Goal: Task Accomplishment & Management: Use online tool/utility

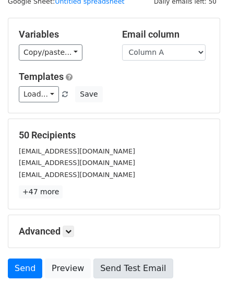
scroll to position [101, 0]
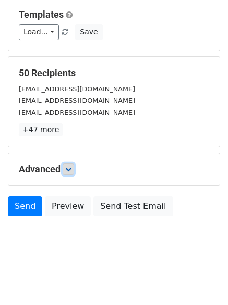
click at [71, 168] on icon at bounding box center [68, 169] width 6 height 6
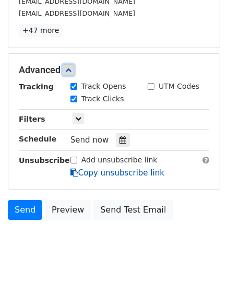
scroll to position [201, 0]
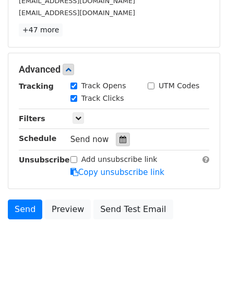
click at [123, 135] on div at bounding box center [123, 140] width 14 height 14
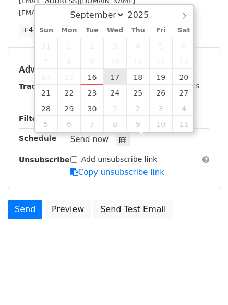
type input "2025-09-17 12:00"
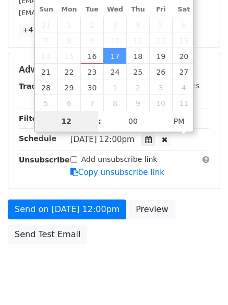
type input "1"
type input "2025-09-17 01:00"
type input "01"
click at [181, 122] on span "PM" at bounding box center [179, 121] width 29 height 21
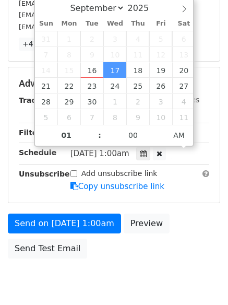
drag, startPoint x: 169, startPoint y: 221, endPoint x: 162, endPoint y: 226, distance: 9.3
click at [169, 222] on body "New Campaign Daily emails left: 50 Google Sheet: Untitled spreadsheet Variables…" at bounding box center [114, 63] width 228 height 484
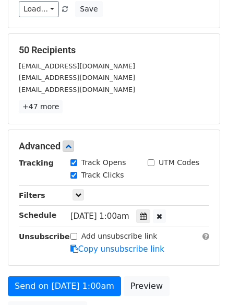
scroll to position [228, 0]
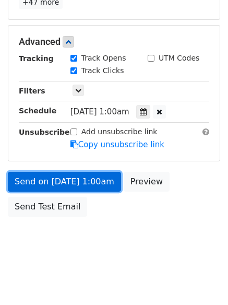
click at [85, 183] on link "Send on Sep 17 at 1:00am" at bounding box center [64, 182] width 113 height 20
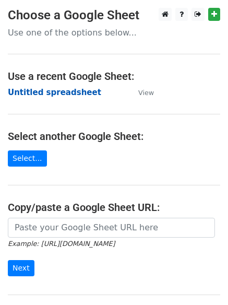
click at [34, 92] on strong "Untitled spreadsheet" at bounding box center [55, 92] width 94 height 9
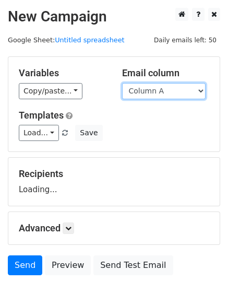
drag, startPoint x: 0, startPoint y: 0, endPoint x: 163, endPoint y: 96, distance: 189.3
click at [163, 96] on select "Column A Column B Column C Column D Column E Column F" at bounding box center [164, 91] width 84 height 16
select select "Column B"
click at [122, 83] on select "Column A Column B Column C Column D Column E Column F" at bounding box center [164, 91] width 84 height 16
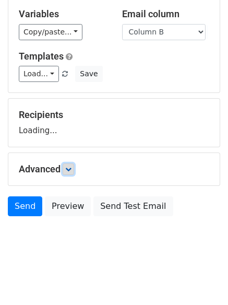
click at [71, 169] on icon at bounding box center [68, 169] width 6 height 6
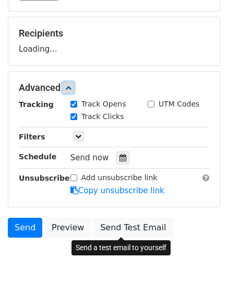
scroll to position [151, 0]
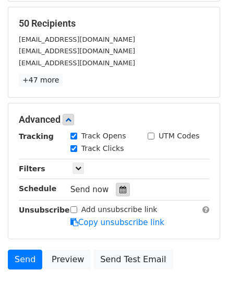
click at [119, 183] on div at bounding box center [123, 190] width 14 height 14
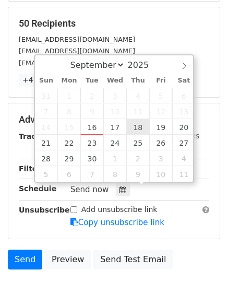
type input "2025-09-18 12:00"
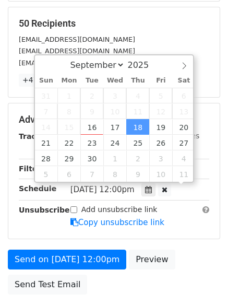
scroll to position [1, 0]
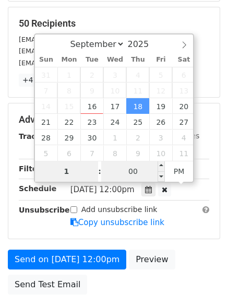
type input "1"
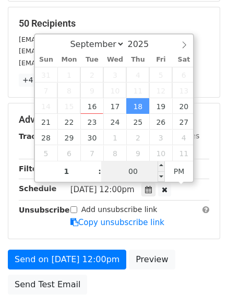
type input "2025-09-18 13:00"
type input "01"
click at [134, 174] on input "00" at bounding box center [133, 171] width 64 height 21
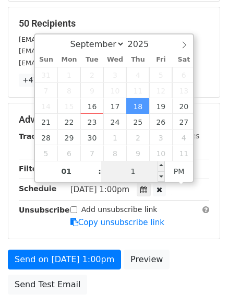
type input "11"
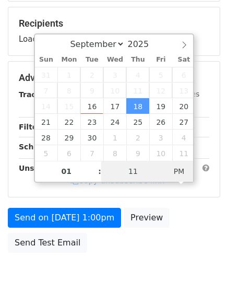
type input "2025-09-18 01:11"
drag, startPoint x: 181, startPoint y: 176, endPoint x: 179, endPoint y: 199, distance: 23.7
click at [183, 176] on span "PM" at bounding box center [179, 171] width 29 height 21
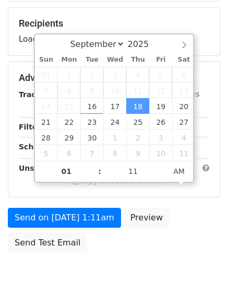
click at [137, 258] on body "New Campaign Daily emails left: 50 Google Sheet: Untitled spreadsheet Variables…" at bounding box center [114, 78] width 228 height 443
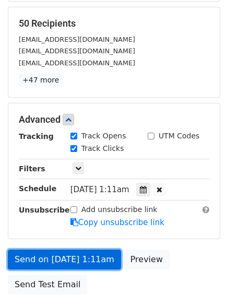
click at [78, 255] on link "Send on Sep 18 at 1:11am" at bounding box center [64, 260] width 113 height 20
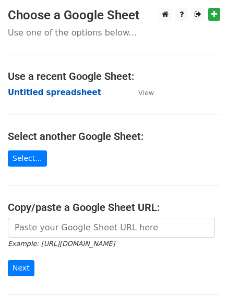
click at [61, 88] on strong "Untitled spreadsheet" at bounding box center [55, 92] width 94 height 9
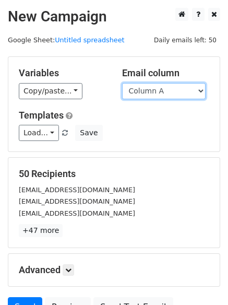
click at [169, 92] on select "Column A Column B Column C Column D Column E Column F" at bounding box center [164, 91] width 84 height 16
select select "Column C"
click at [122, 83] on select "Column A Column B Column C Column D Column E Column F" at bounding box center [164, 91] width 84 height 16
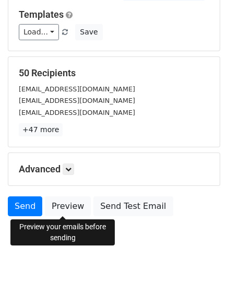
scroll to position [59, 0]
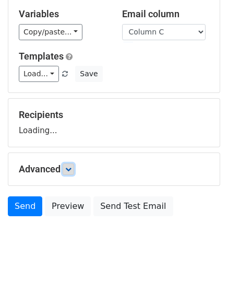
click at [72, 170] on icon at bounding box center [68, 169] width 6 height 6
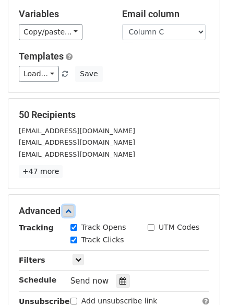
scroll to position [203, 0]
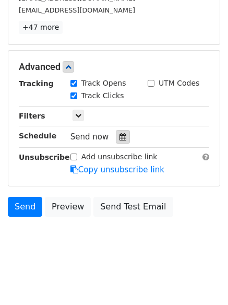
click at [118, 142] on div at bounding box center [123, 137] width 14 height 14
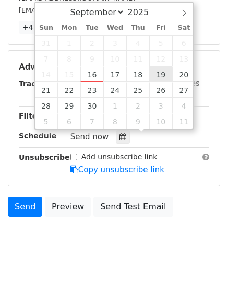
type input "2025-09-19 12:00"
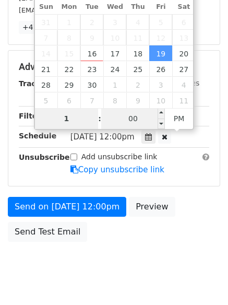
type input "1"
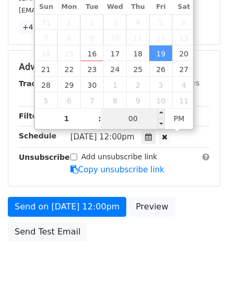
type input "2025-09-19 13:00"
type input "01"
click at [131, 121] on input "00" at bounding box center [133, 118] width 64 height 21
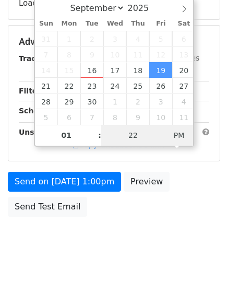
type input "22"
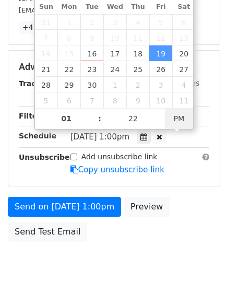
click at [172, 142] on div "Fri, Sep 19, 1:00pm 2025-09-19 13:22" at bounding box center [132, 137] width 123 height 14
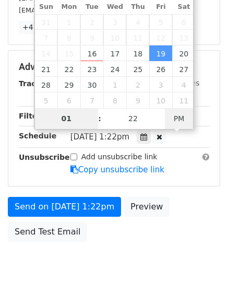
type input "2025-10-10 13:22"
select select "9"
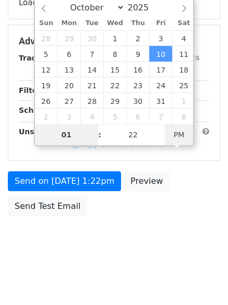
scroll to position [187, 0]
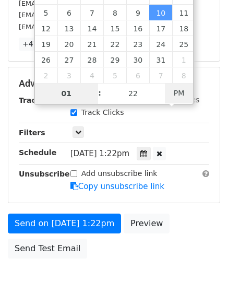
click at [186, 95] on span "PM" at bounding box center [179, 93] width 29 height 21
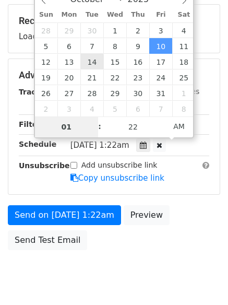
scroll to position [134, 0]
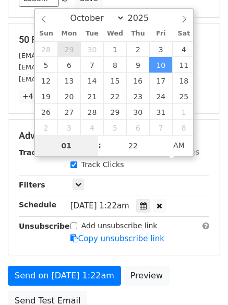
type input "2025-09-29 01:22"
select select "8"
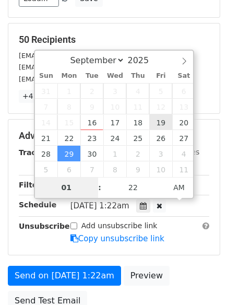
type input "2025-09-19 01:22"
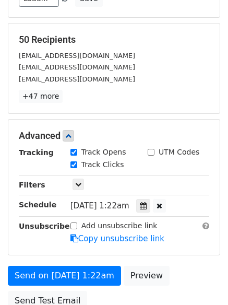
click at [193, 243] on div "Add unsubscribe link Copy unsubscribe link" at bounding box center [140, 233] width 155 height 24
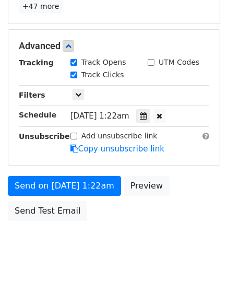
scroll to position [228, 0]
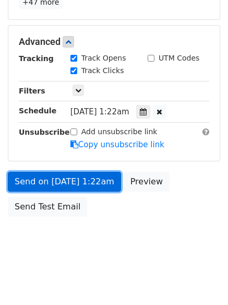
click at [91, 186] on link "Send on Sep 19 at 1:22am" at bounding box center [64, 182] width 113 height 20
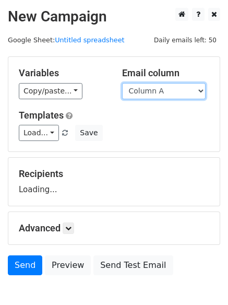
click at [162, 93] on select "Column A Column B Column C Column D Column E Column F" at bounding box center [164, 91] width 84 height 16
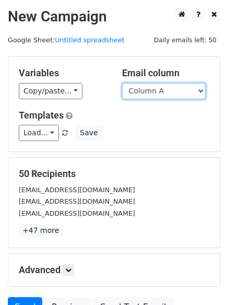
click at [169, 94] on select "Column A Column B Column C Column D Column E Column F" at bounding box center [164, 91] width 84 height 16
select select "Column D"
click at [122, 83] on select "Column A Column B Column C Column D Column E Column F" at bounding box center [164, 91] width 84 height 16
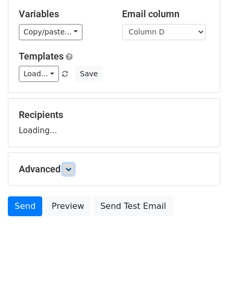
click at [70, 167] on icon at bounding box center [68, 169] width 6 height 6
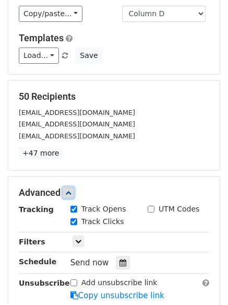
scroll to position [157, 0]
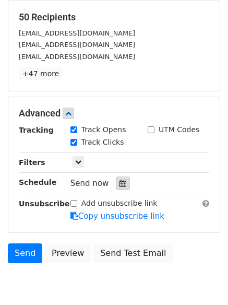
click at [120, 180] on icon at bounding box center [123, 183] width 7 height 7
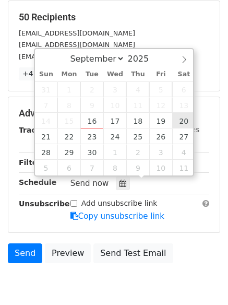
type input "2025-09-20 12:00"
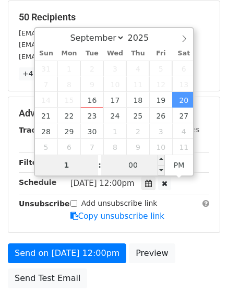
type input "1"
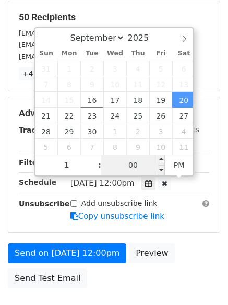
type input "2025-09-20 13:00"
type input "01"
click at [116, 166] on input "00" at bounding box center [133, 165] width 64 height 21
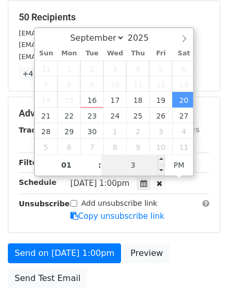
type input "33"
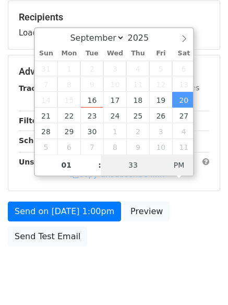
type input "2025-09-20 01:33"
click at [172, 167] on span "PM" at bounding box center [179, 165] width 29 height 21
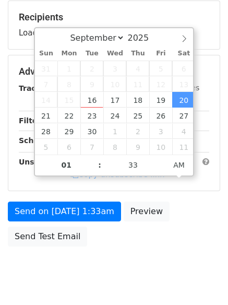
drag, startPoint x: 154, startPoint y: 247, endPoint x: 146, endPoint y: 245, distance: 8.3
click at [154, 247] on div "Send on Sep 20 at 1:33am Preview Send Test Email" at bounding box center [114, 227] width 228 height 50
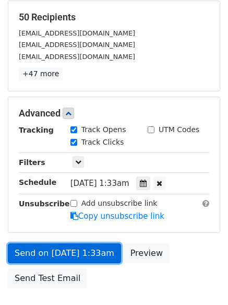
click at [84, 247] on link "Send on Sep 20 at 1:33am" at bounding box center [64, 254] width 113 height 20
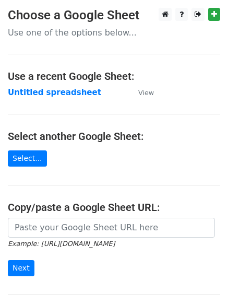
click at [52, 90] on strong "Untitled spreadsheet" at bounding box center [55, 92] width 94 height 9
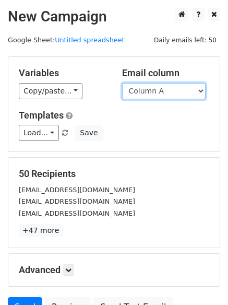
click at [162, 94] on select "Column A Column B Column C Column D Column E Column F" at bounding box center [164, 91] width 84 height 16
select select "Column E"
click at [122, 83] on select "Column A Column B Column C Column D Column E Column F" at bounding box center [164, 91] width 84 height 16
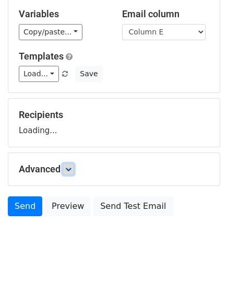
click at [70, 169] on icon at bounding box center [68, 169] width 6 height 6
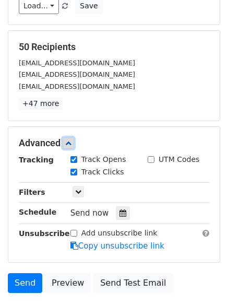
scroll to position [135, 0]
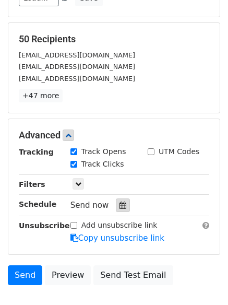
click at [120, 204] on icon at bounding box center [123, 205] width 7 height 7
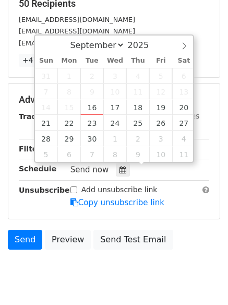
scroll to position [203, 0]
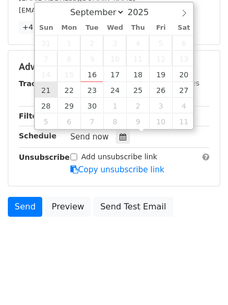
type input "2025-09-21 12:00"
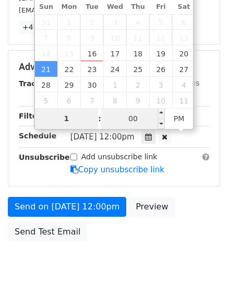
type input "1"
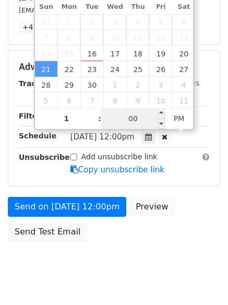
type input "2025-09-21 13:00"
type input "01"
click at [138, 124] on input "00" at bounding box center [133, 118] width 64 height 21
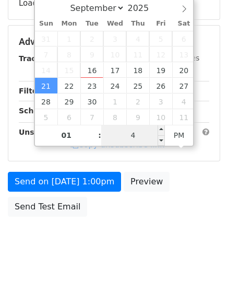
type input "44"
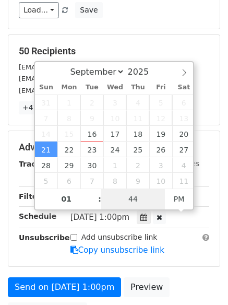
scroll to position [187, 0]
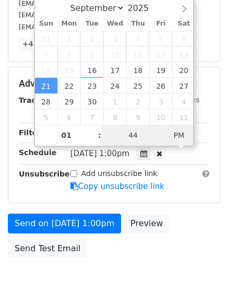
type input "2025-09-21 01:44"
click at [180, 136] on span "PM" at bounding box center [179, 135] width 29 height 21
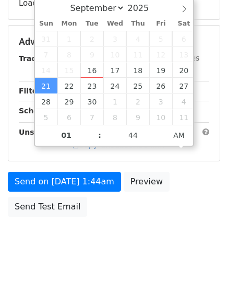
click at [101, 149] on link "Copy unsubscribe link" at bounding box center [118, 144] width 94 height 9
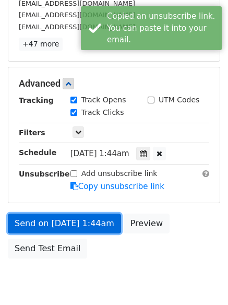
click at [99, 221] on link "Send on Sep 21 at 1:44am" at bounding box center [64, 224] width 113 height 20
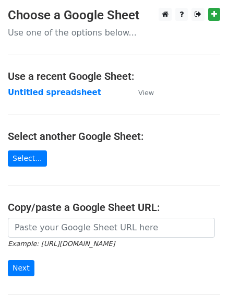
click at [74, 90] on strong "Untitled spreadsheet" at bounding box center [55, 92] width 94 height 9
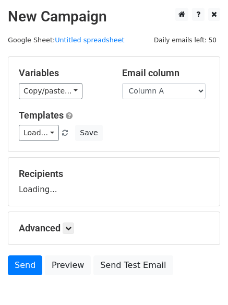
click at [165, 95] on select "Column A Column B Column C Column D Column E Column F" at bounding box center [164, 91] width 84 height 16
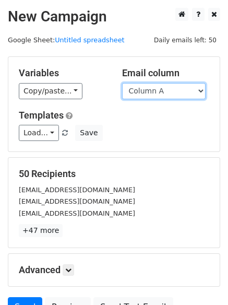
click at [169, 96] on select "Column A Column B Column C Column D Column E Column F" at bounding box center [164, 91] width 84 height 16
select select "Column F"
click at [122, 83] on select "Column A Column B Column C Column D Column E Column F" at bounding box center [164, 91] width 84 height 16
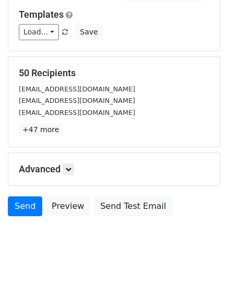
scroll to position [59, 0]
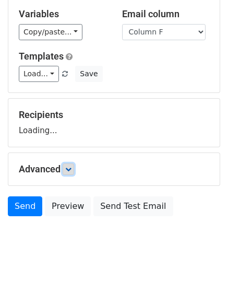
click at [72, 168] on icon at bounding box center [68, 169] width 6 height 6
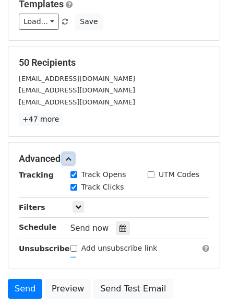
scroll to position [178, 0]
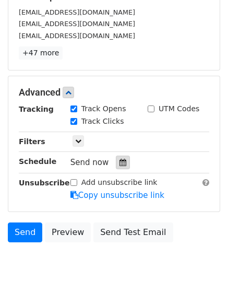
click at [120, 162] on icon at bounding box center [123, 162] width 7 height 7
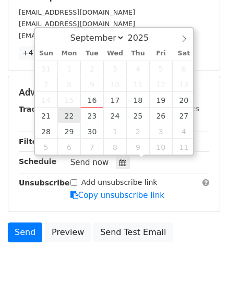
type input "[DATE] 12:00"
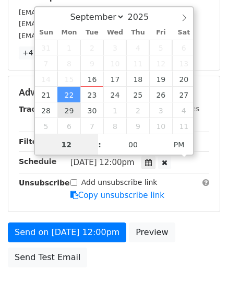
scroll to position [1, 0]
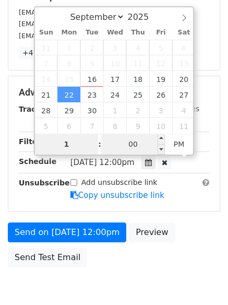
type input "1"
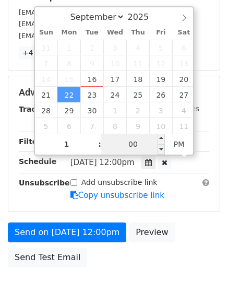
type input "[DATE] 13:00"
type input "01"
click at [141, 149] on input "00" at bounding box center [133, 144] width 64 height 21
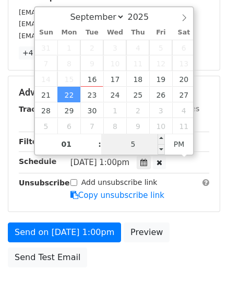
type input "55"
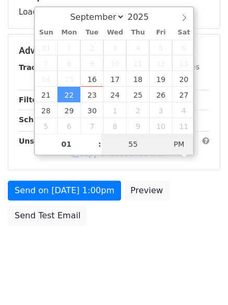
type input "[DATE] 01:55"
click at [174, 145] on span "AM" at bounding box center [179, 144] width 29 height 21
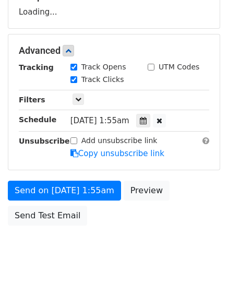
click at [133, 243] on body "New Campaign Daily emails left: 50 Google Sheet: Untitled spreadsheet Variables…" at bounding box center [114, 51] width 228 height 443
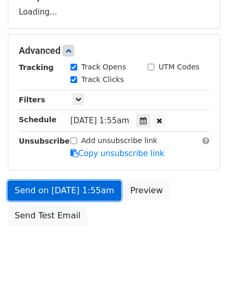
click at [90, 181] on link "Send on [DATE] 1:55am" at bounding box center [64, 191] width 113 height 20
